Goal: Task Accomplishment & Management: Manage account settings

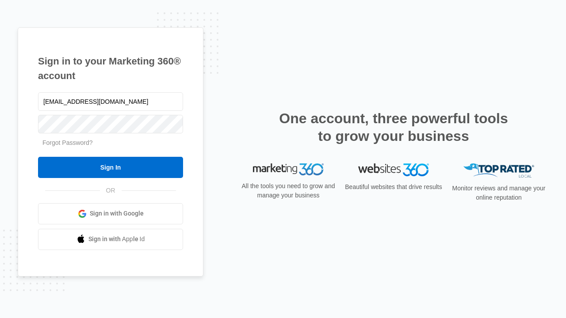
type input "[EMAIL_ADDRESS][DOMAIN_NAME]"
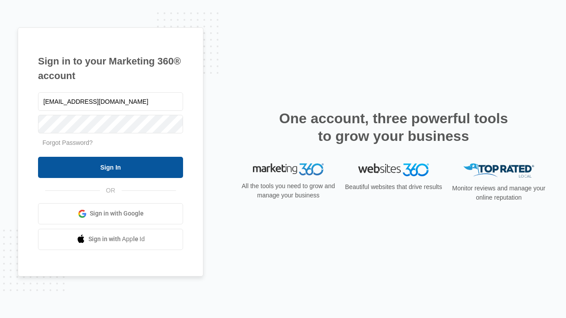
click at [111, 167] on input "Sign In" at bounding box center [110, 167] width 145 height 21
